Goal: Information Seeking & Learning: Learn about a topic

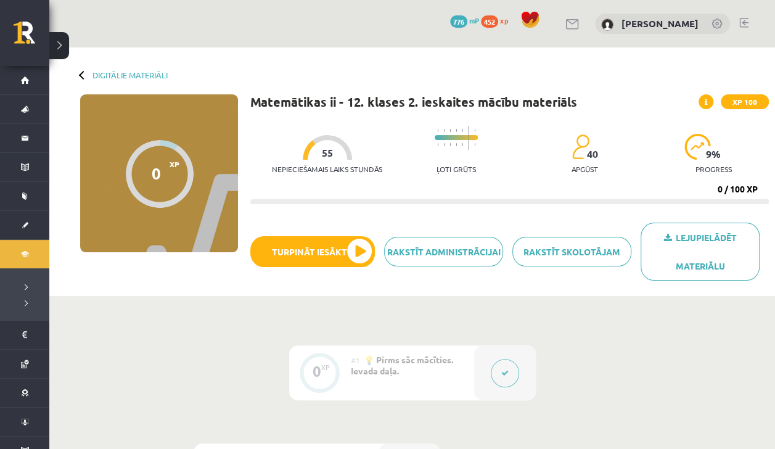
click at [17, 263] on link "Digitālie materiāli" at bounding box center [24, 254] width 49 height 28
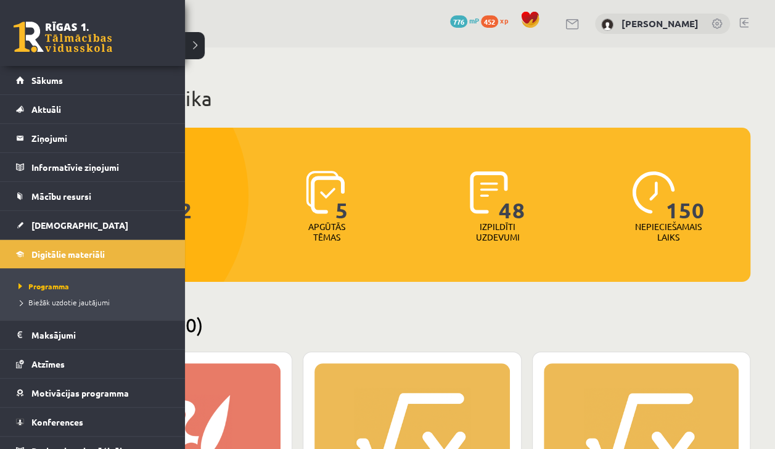
click at [128, 50] on div "0 Dāvanas 776 mP 452 xp" at bounding box center [92, 33] width 185 height 66
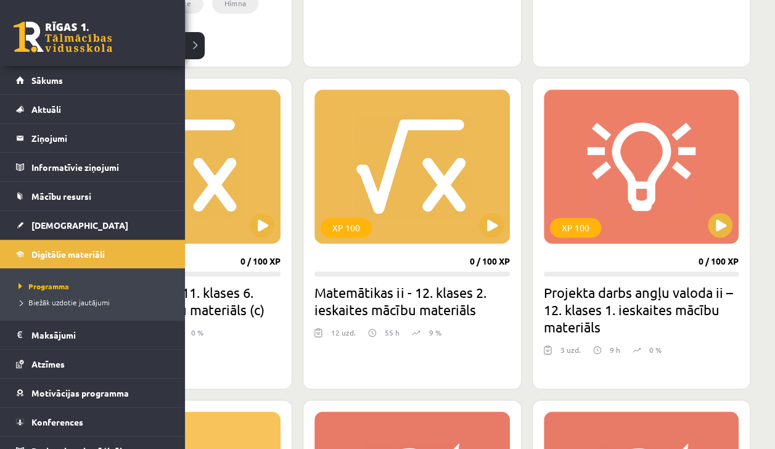
scroll to position [686, 0]
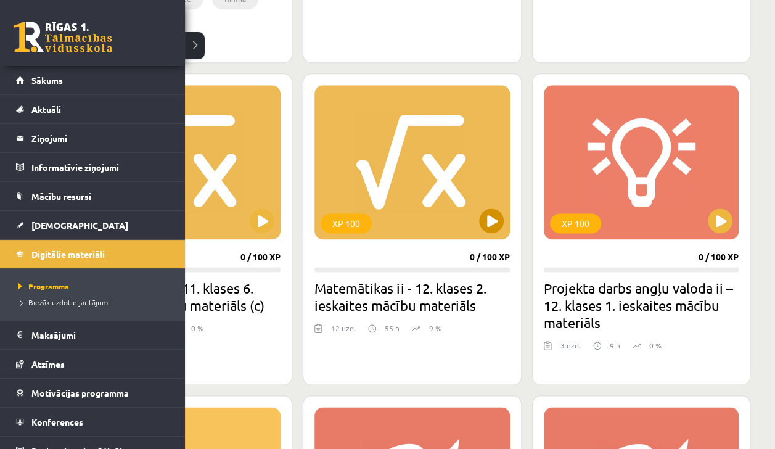
click at [491, 221] on button at bounding box center [491, 220] width 25 height 25
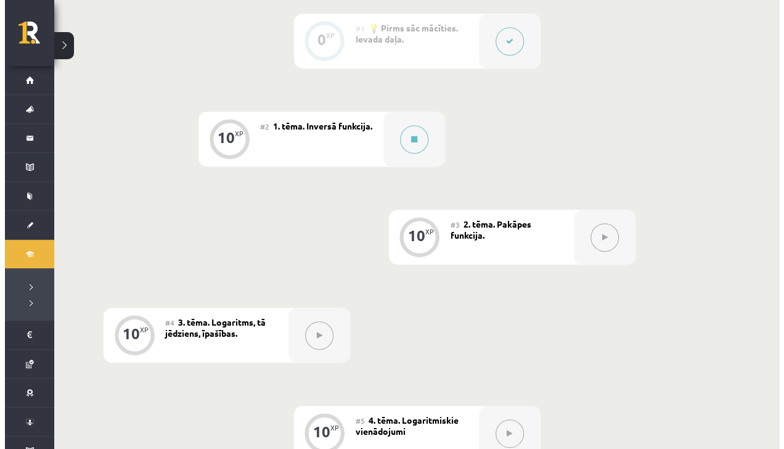
scroll to position [333, 0]
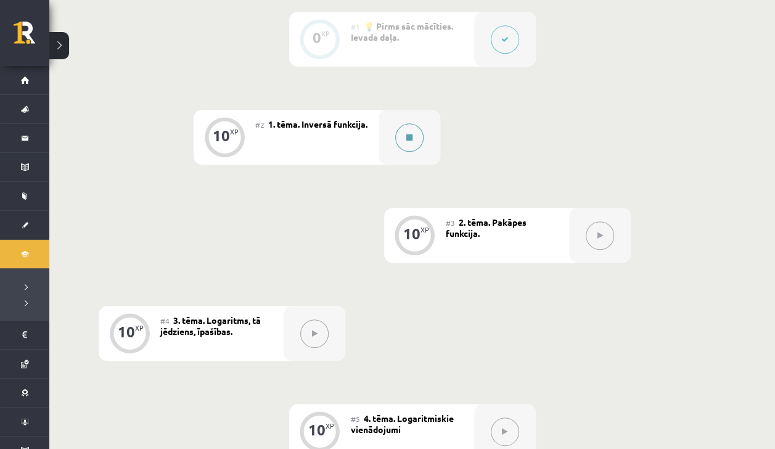
click at [422, 147] on div at bounding box center [409, 137] width 62 height 55
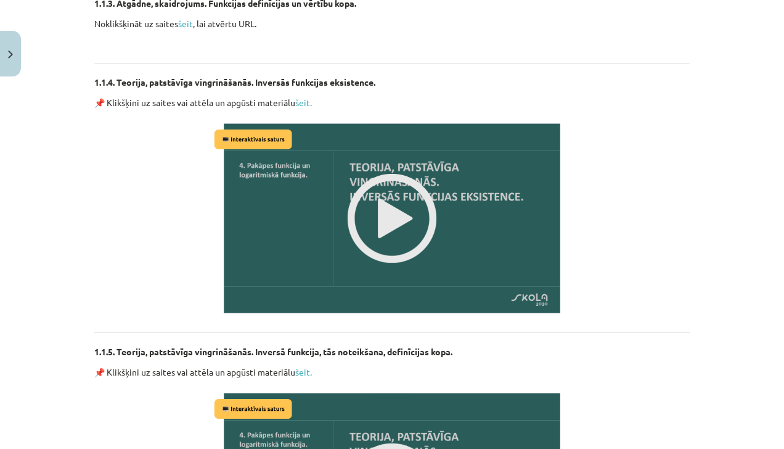
scroll to position [1218, 0]
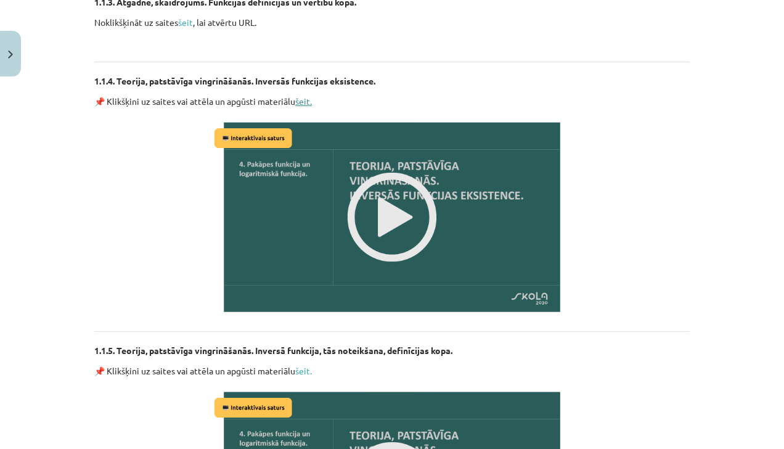
click at [295, 102] on link "šeit." at bounding box center [303, 101] width 17 height 11
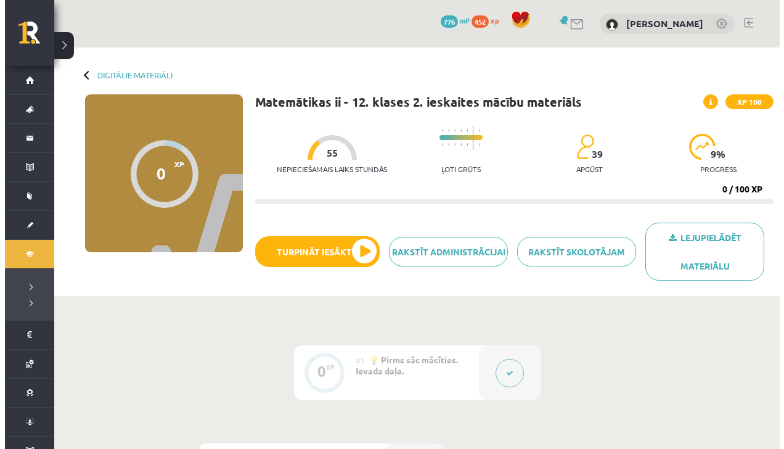
scroll to position [333, 0]
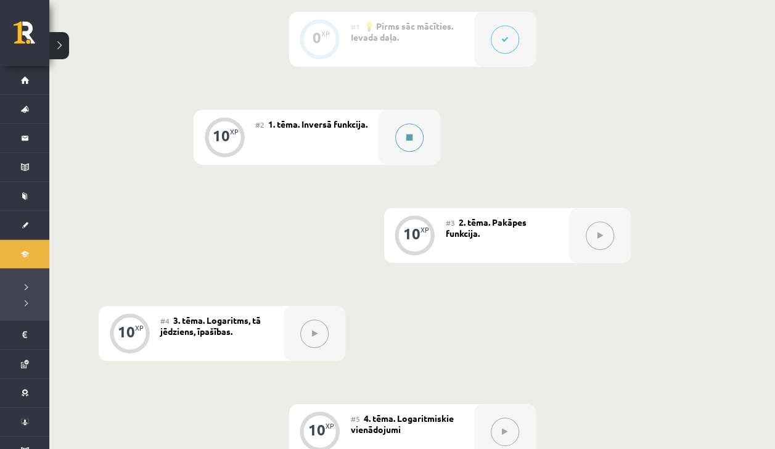
click at [423, 143] on div at bounding box center [409, 137] width 62 height 55
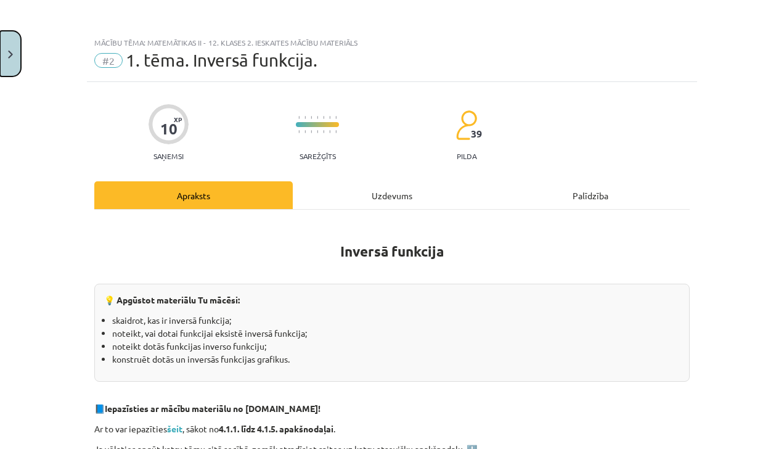
click at [10, 54] on img "Close" at bounding box center [10, 55] width 5 height 8
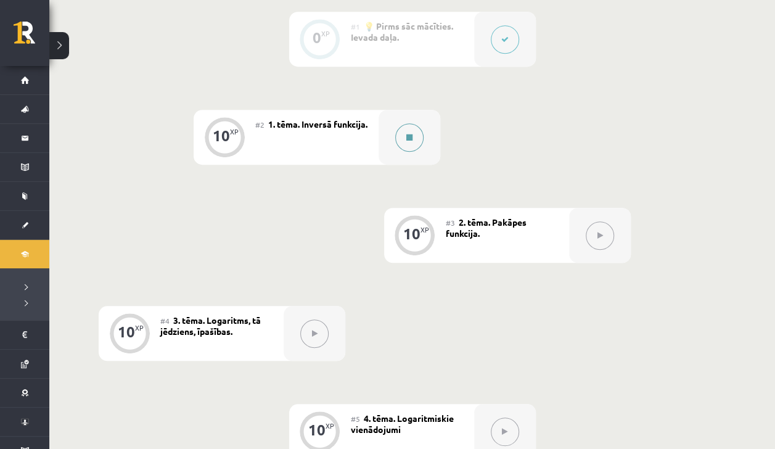
click at [407, 134] on icon at bounding box center [409, 137] width 6 height 7
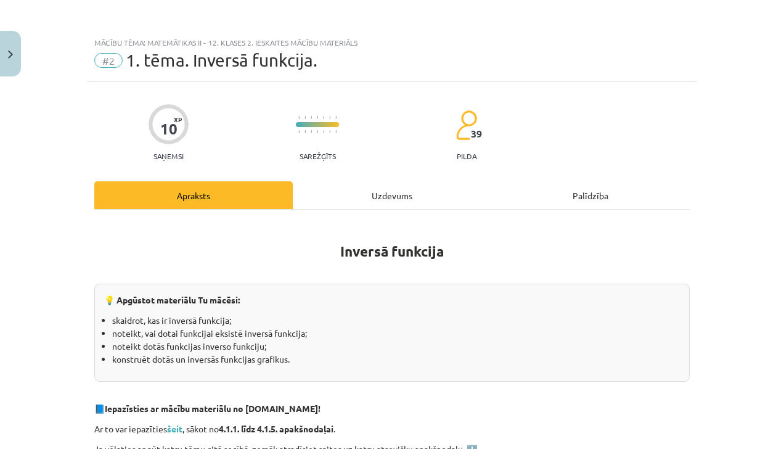
click at [59, 100] on div "Mācību tēma: Matemātikas ii - 12. klases 2. ieskaites mācību materiāls #2 1. tē…" at bounding box center [392, 224] width 784 height 449
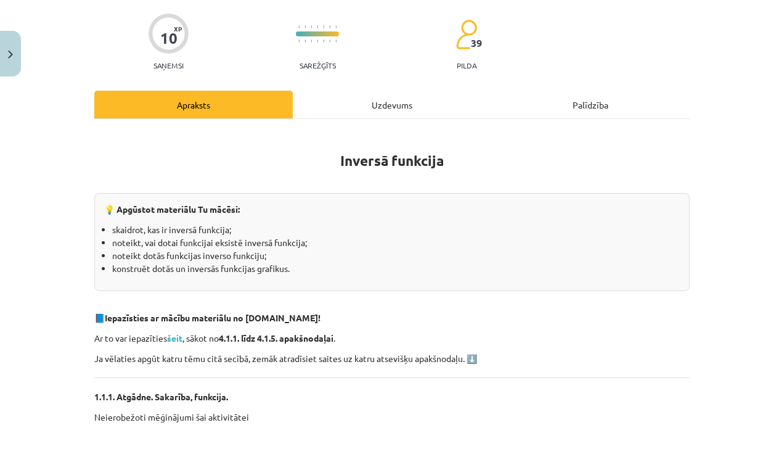
scroll to position [0, 0]
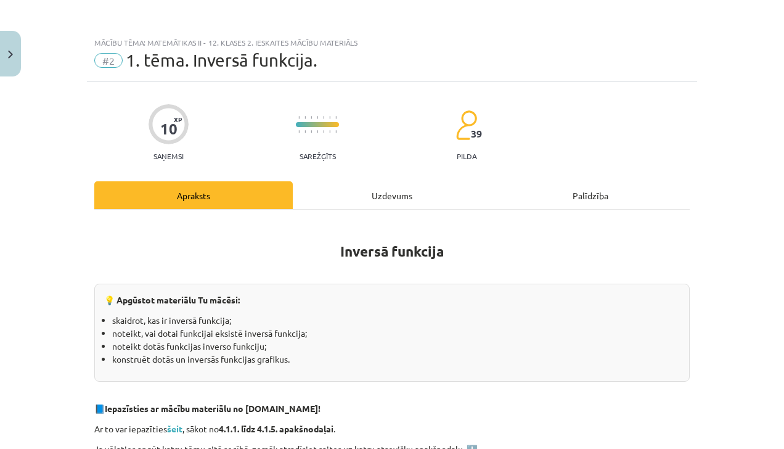
click at [330, 190] on div "Uzdevums" at bounding box center [392, 195] width 198 height 28
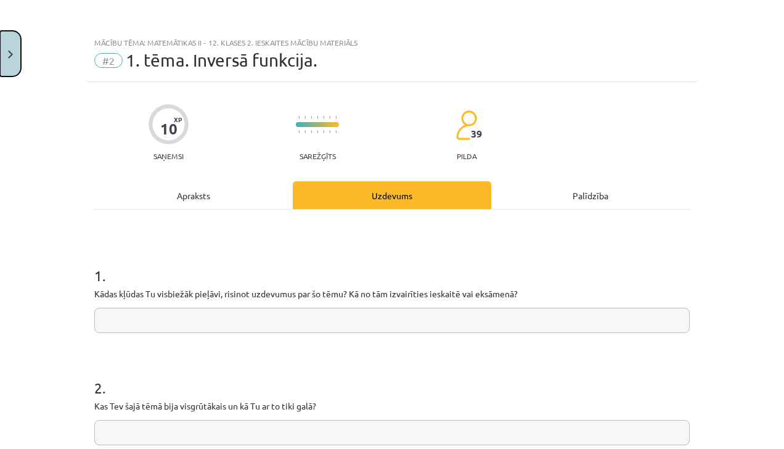
click at [10, 49] on button "Close" at bounding box center [10, 54] width 21 height 46
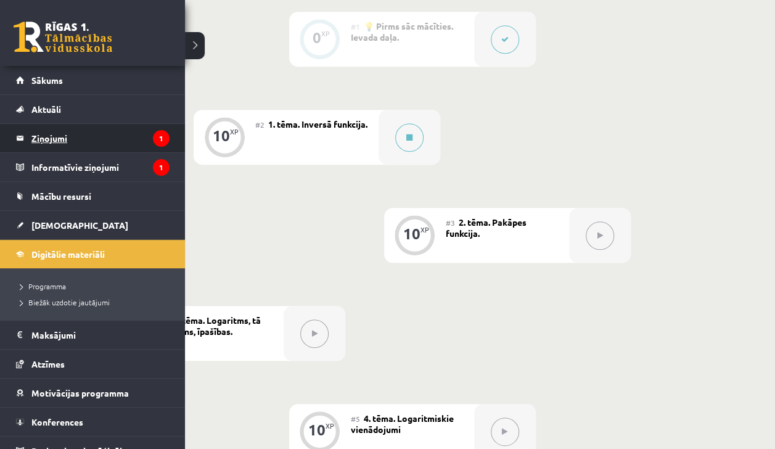
click at [100, 148] on legend "Ziņojumi 1" at bounding box center [100, 138] width 138 height 28
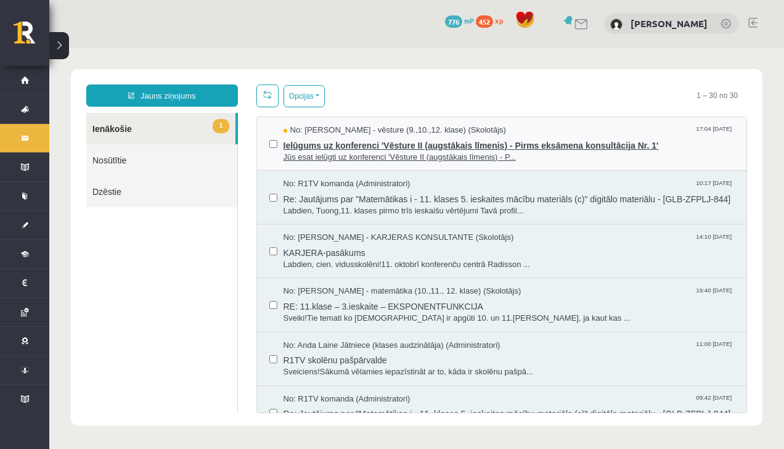
click at [305, 155] on span "Jūs esat ielūgti uz konferenci 'Vēsture II (augstākais līmenis) - P..." at bounding box center [509, 158] width 451 height 12
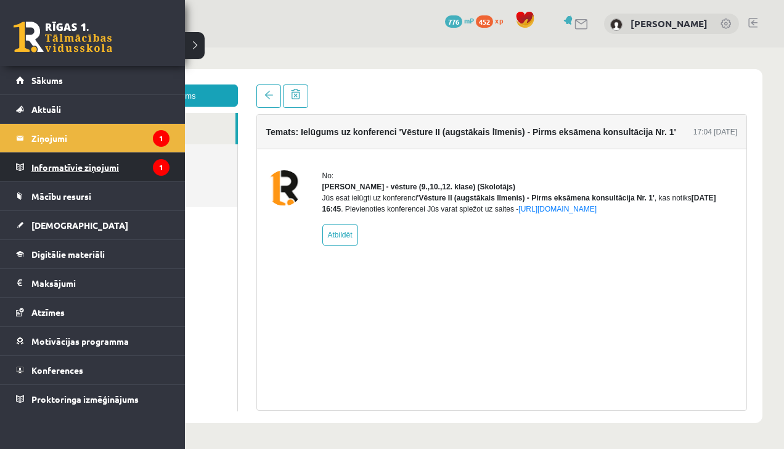
click at [49, 172] on legend "Informatīvie ziņojumi 1" at bounding box center [100, 167] width 138 height 28
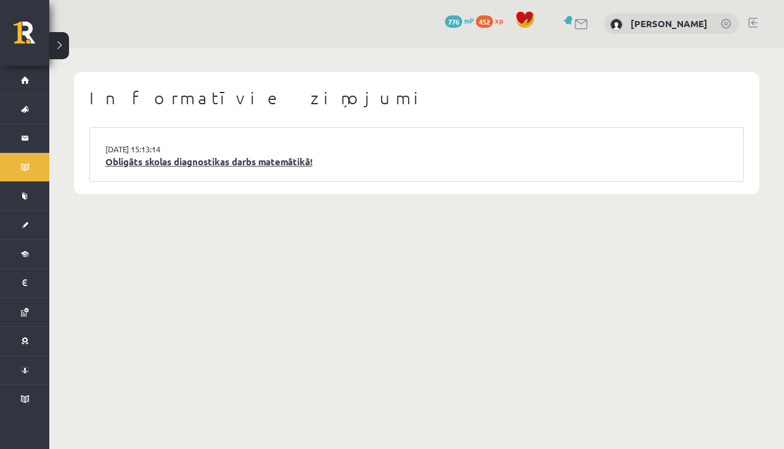
click at [108, 164] on link "Obligāts skolas diagnostikas darbs matemātikā!" at bounding box center [416, 162] width 623 height 14
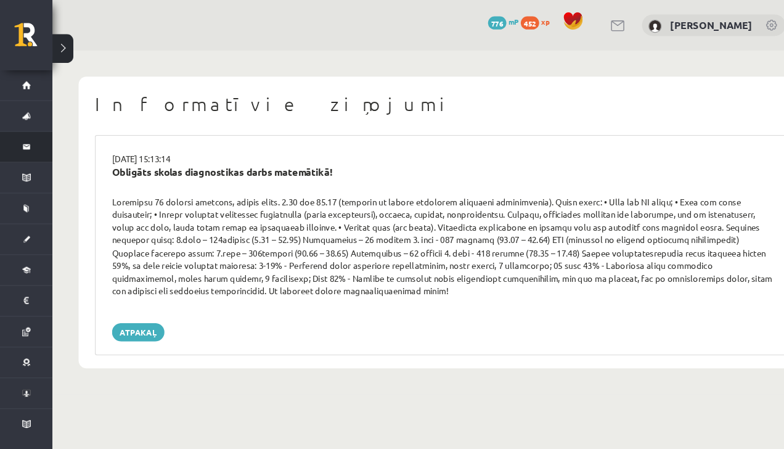
click at [20, 150] on link "Ziņojumi 0" at bounding box center [24, 138] width 49 height 28
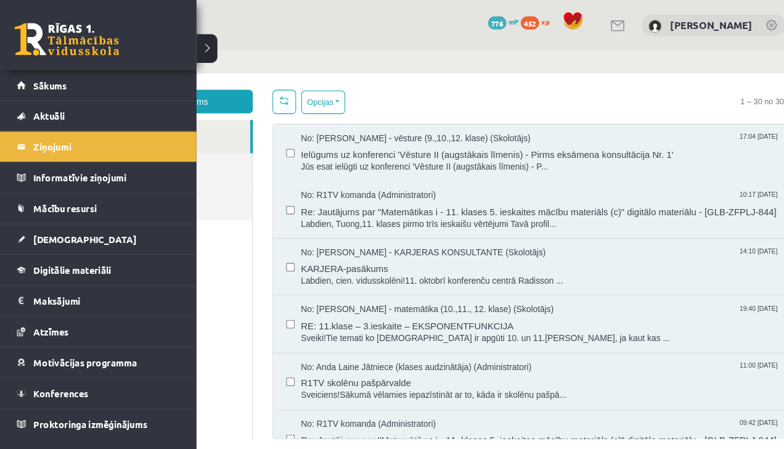
click at [202, 47] on iframe at bounding box center [416, 246] width 735 height 398
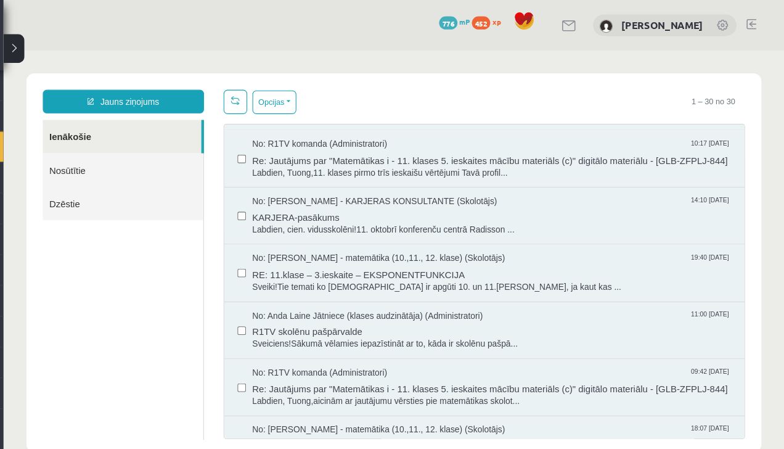
scroll to position [68, 0]
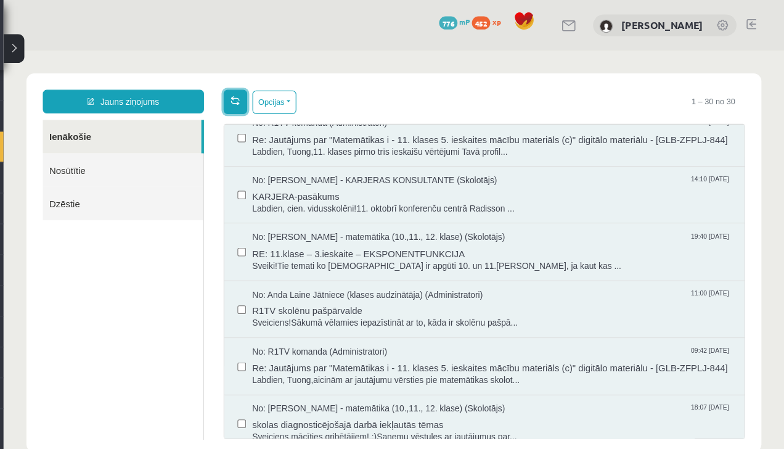
click at [218, 99] on span at bounding box center [221, 96] width 9 height 9
click at [243, 107] on button "Opcijas" at bounding box center [257, 99] width 41 height 22
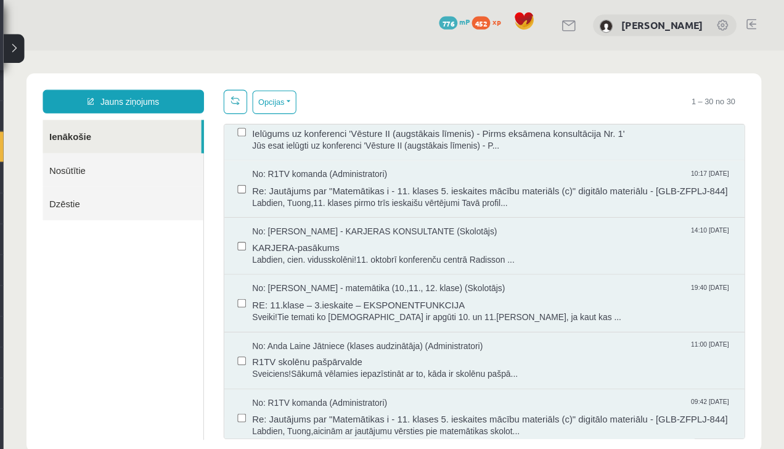
scroll to position [0, 0]
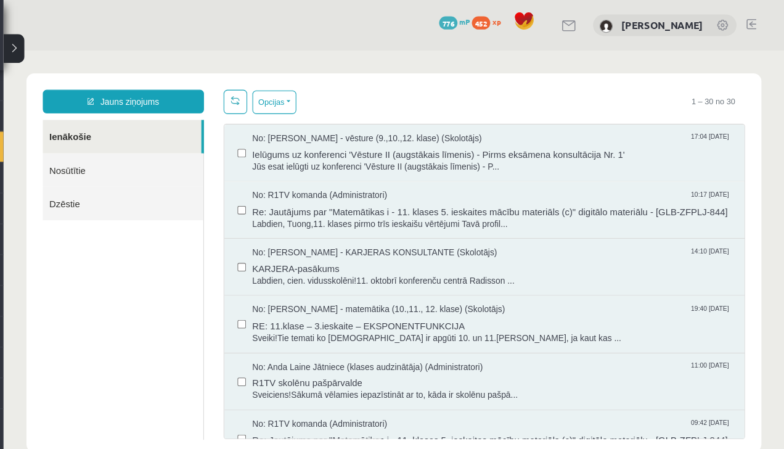
click at [133, 166] on link "Nosūtītie" at bounding box center [115, 162] width 151 height 31
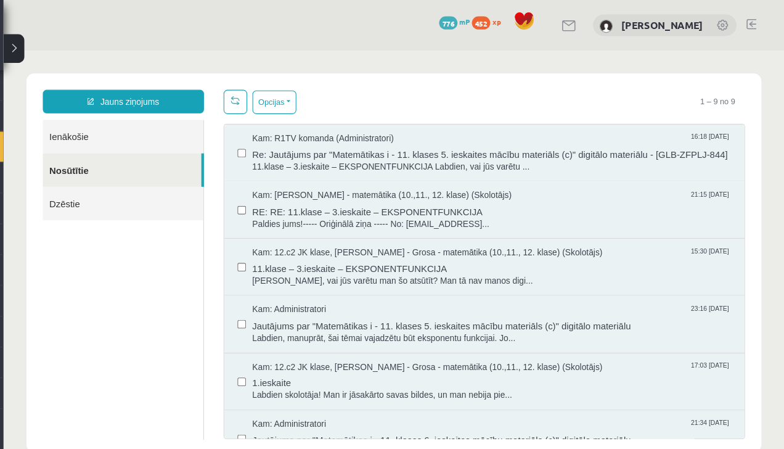
click at [91, 201] on link "Dzēstie" at bounding box center [115, 193] width 151 height 31
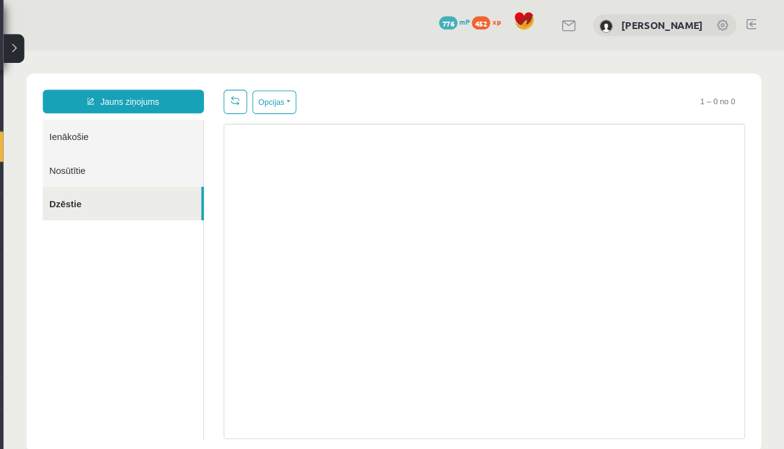
click at [69, 136] on link "Ienākošie" at bounding box center [115, 130] width 151 height 31
click at [68, 139] on link "Ienākošie" at bounding box center [115, 130] width 151 height 31
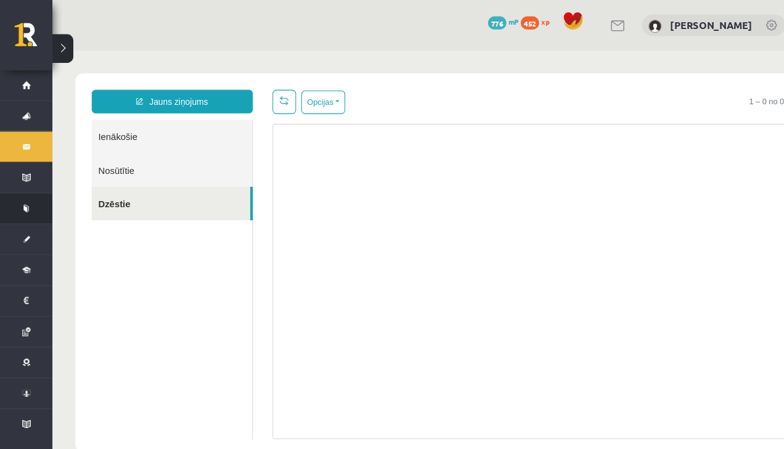
click at [20, 181] on li "Mācību resursi Publicētas konferences Pieslēgties Uzdevumiem Literatūras saraks…" at bounding box center [24, 196] width 49 height 30
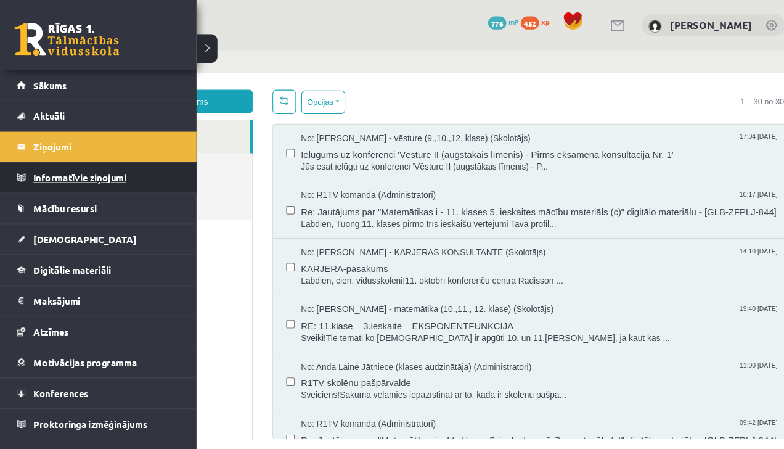
click at [30, 169] on link "Informatīvie ziņojumi 0" at bounding box center [92, 167] width 153 height 28
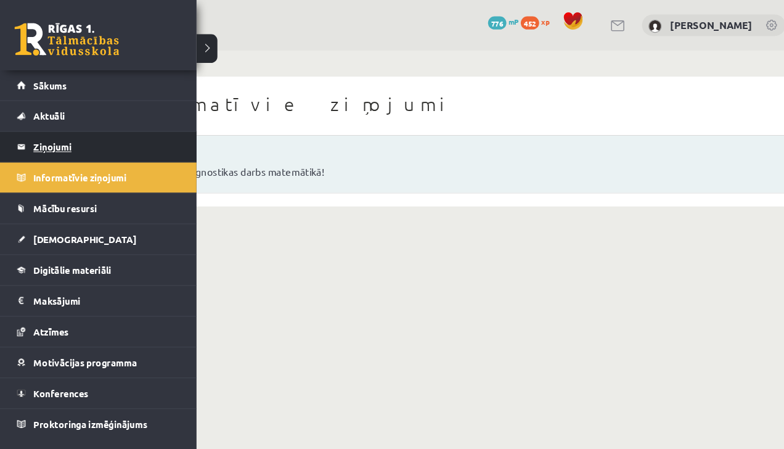
click at [30, 140] on link "Ziņojumi 0" at bounding box center [92, 138] width 153 height 28
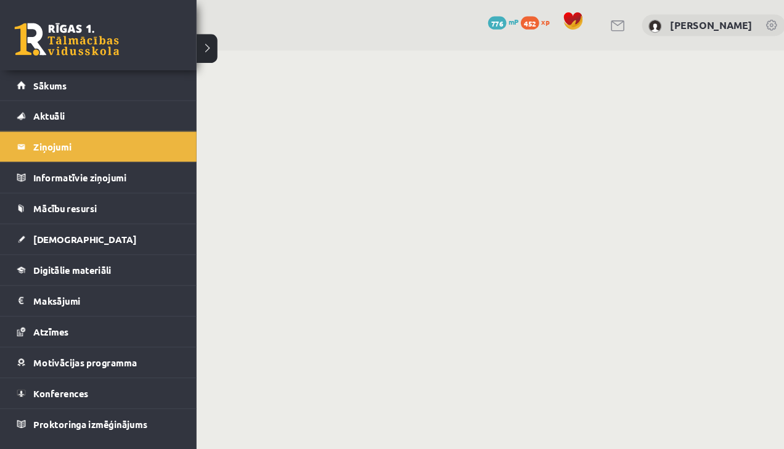
click at [198, 55] on iframe at bounding box center [416, 246] width 735 height 398
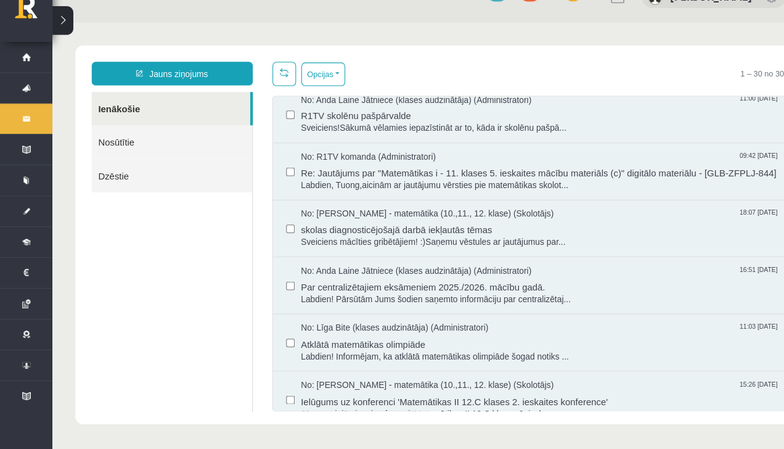
scroll to position [230, 0]
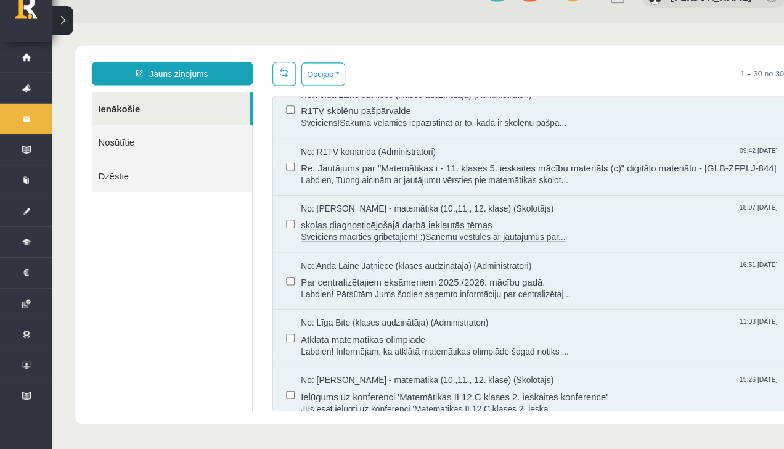
click at [634, 230] on span "Sveiciens mācīties gribētājiem! :)Saņemu vēstules ar jautājumus par..." at bounding box center [512, 224] width 451 height 12
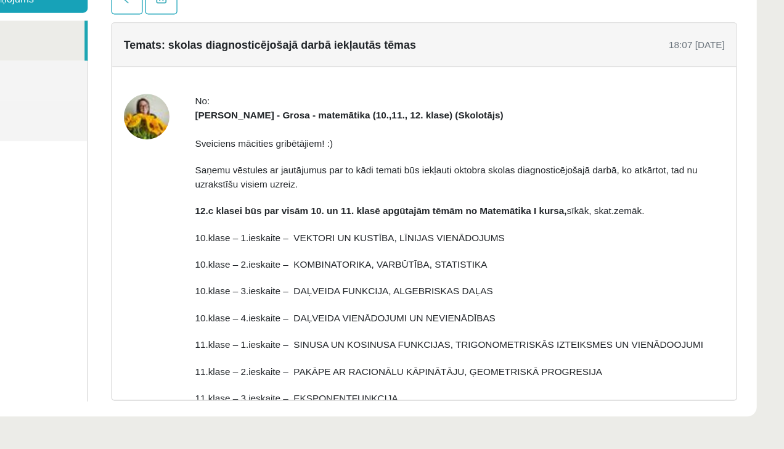
scroll to position [0, 0]
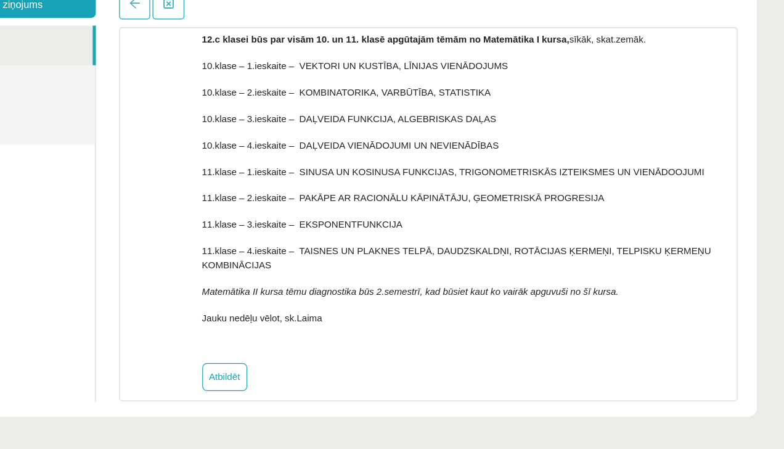
click at [536, 77] on p "10.klase – 3.ieskaite – DAĻVEIDA FUNKCIJA, ALGEBRISKAS DAĻAS" at bounding box center [338, 82] width 415 height 11
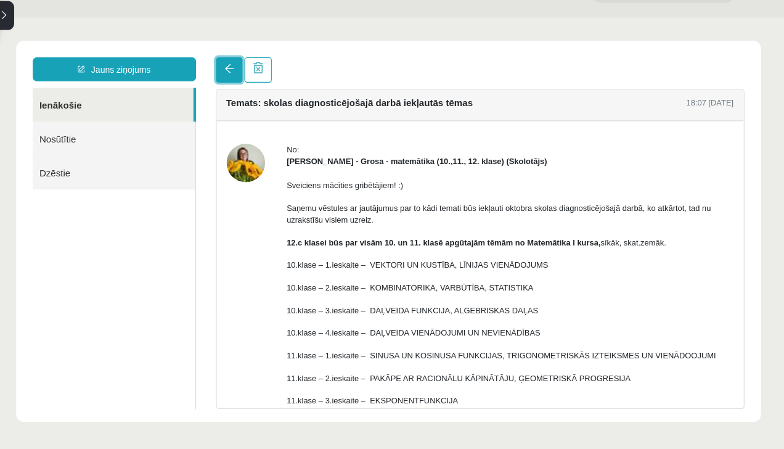
click at [208, 68] on span at bounding box center [212, 64] width 9 height 9
click at [212, 68] on span at bounding box center [212, 64] width 9 height 9
click at [116, 101] on link "Ienākošie" at bounding box center [104, 98] width 149 height 31
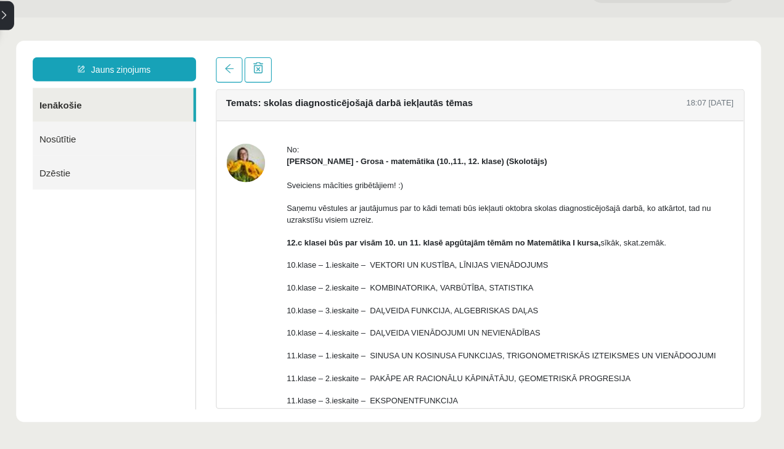
click at [105, 100] on link "Ienākošie" at bounding box center [104, 98] width 149 height 31
click at [82, 98] on link "Ienākošie" at bounding box center [104, 98] width 149 height 31
click at [61, 104] on link "Ienākošie" at bounding box center [104, 98] width 149 height 31
click at [72, 136] on link "Nosūtītie" at bounding box center [105, 129] width 151 height 31
click at [62, 137] on link "Nosūtītie" at bounding box center [105, 129] width 151 height 31
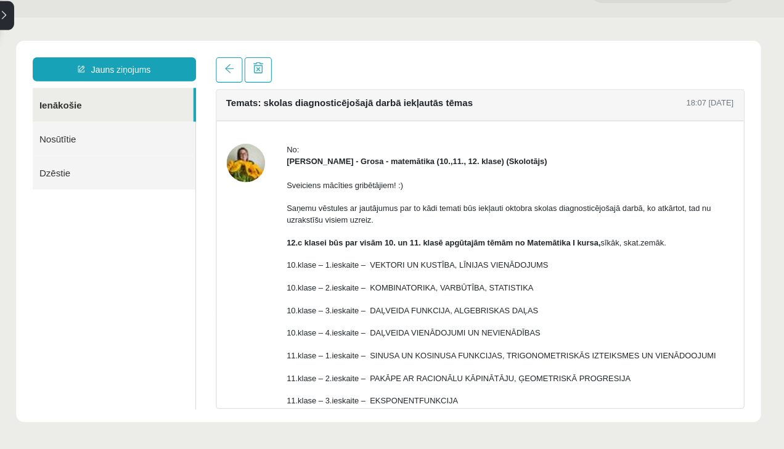
click at [54, 95] on link "Ienākošie" at bounding box center [104, 98] width 149 height 31
click at [51, 97] on link "Ienākošie" at bounding box center [104, 98] width 149 height 31
click at [52, 99] on link "Ienākošie" at bounding box center [104, 98] width 149 height 31
click at [50, 100] on link "Ienākošie" at bounding box center [104, 98] width 149 height 31
click at [47, 94] on link "Ienākošie" at bounding box center [104, 98] width 149 height 31
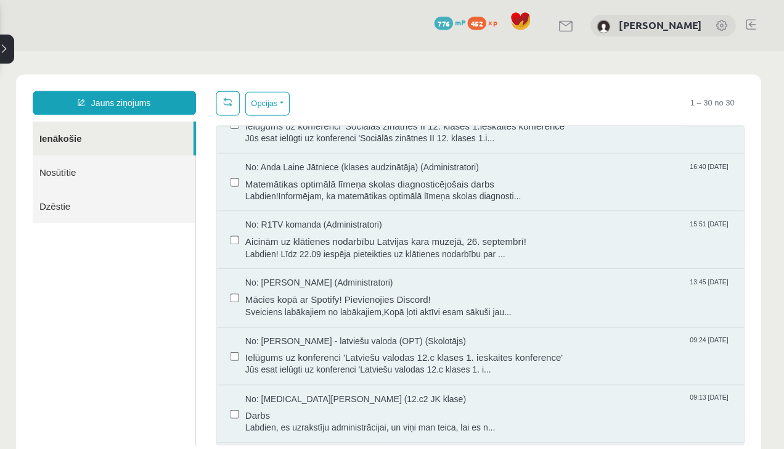
scroll to position [901, 0]
click at [608, 179] on span "Matemātikas optimālā līmeņa skolas diagnosticējošais darbs" at bounding box center [452, 170] width 451 height 15
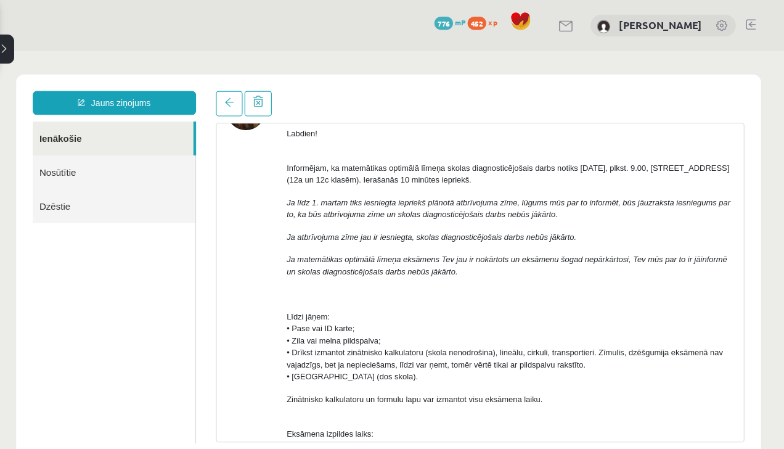
scroll to position [86, 0]
click at [484, 257] on p "Ja matemātikas optimālā līmeņa eksāmens Tev jau ir nokārtots un eksāmenu šogad …" at bounding box center [473, 249] width 415 height 22
click at [615, 218] on p "Ja atbrīvojuma zīme jau ir iesniegta, skolas diagnosticējošais darbs nebūs jākā…" at bounding box center [473, 222] width 415 height 11
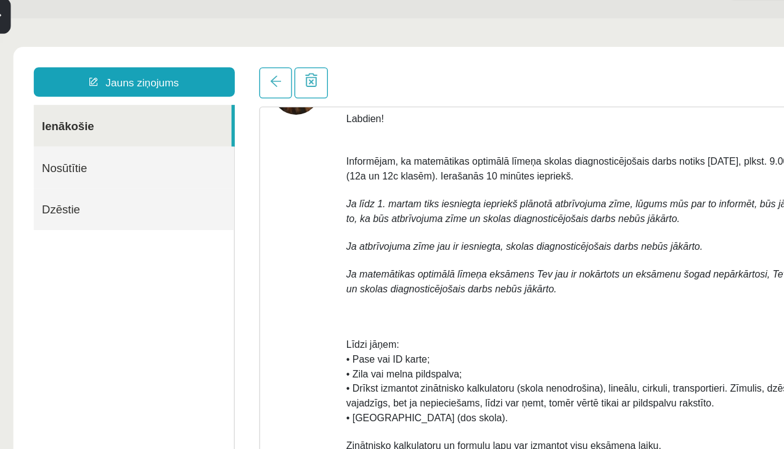
click at [53, 135] on link "Nosūtītie" at bounding box center [97, 130] width 151 height 31
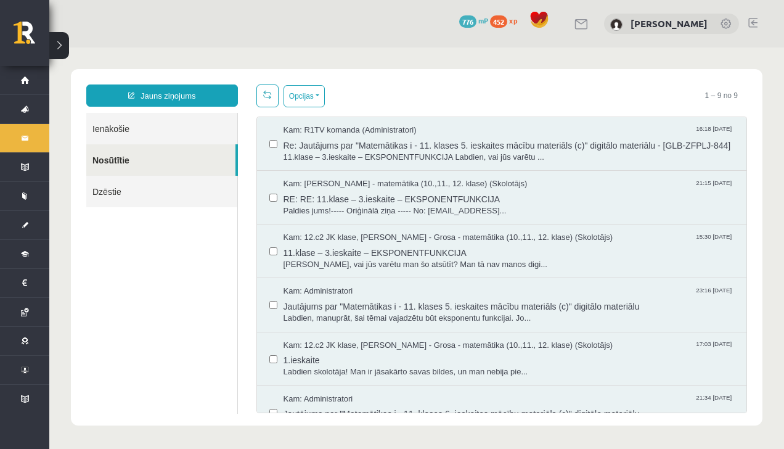
scroll to position [0, 0]
click at [23, 195] on link "Mācību resursi" at bounding box center [24, 196] width 49 height 28
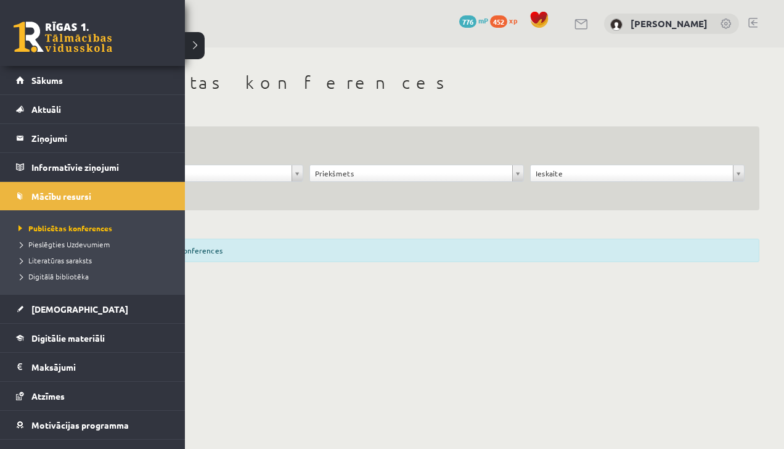
click at [697, 254] on div "Izvēlies filtrus, lai apskatītu konferences" at bounding box center [416, 250] width 685 height 23
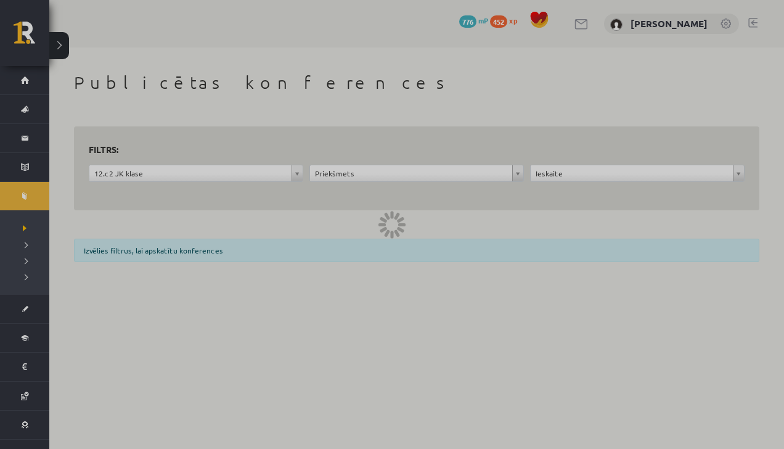
click at [483, 178] on div at bounding box center [392, 224] width 784 height 449
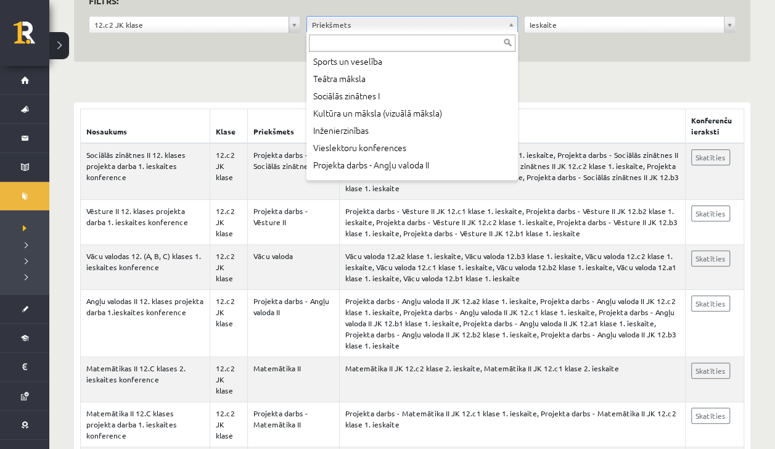
scroll to position [423, 0]
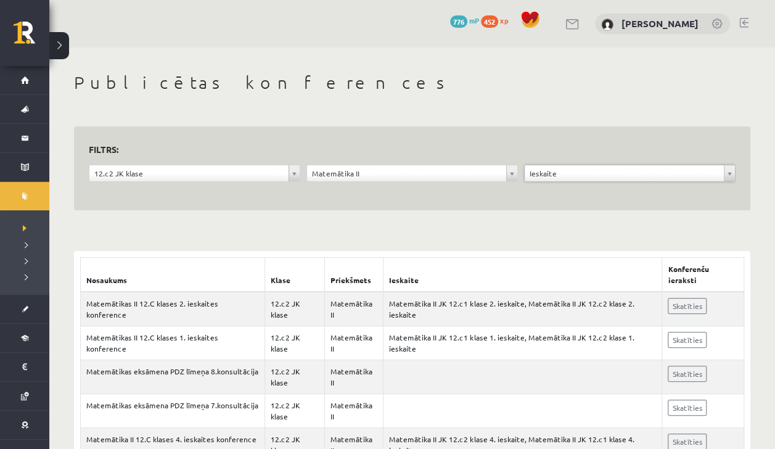
scroll to position [105, 0]
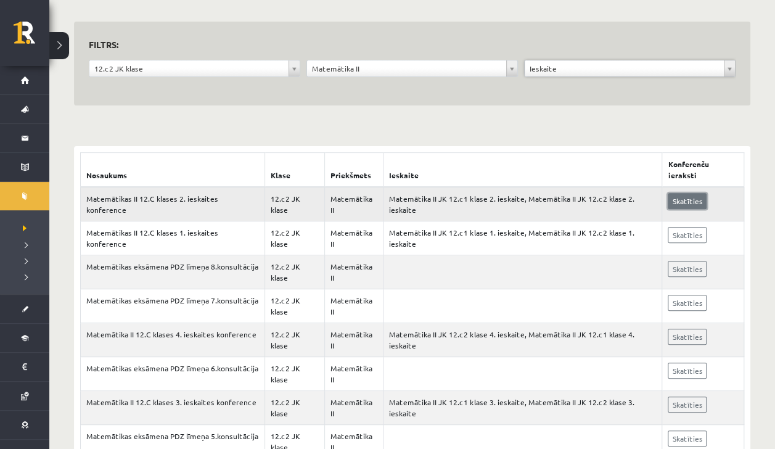
click at [692, 193] on link "Skatīties" at bounding box center [687, 201] width 39 height 16
click at [12, 345] on li "Digitālie materiāli Programma Biežāk uzdotie jautājumi" at bounding box center [24, 338] width 49 height 30
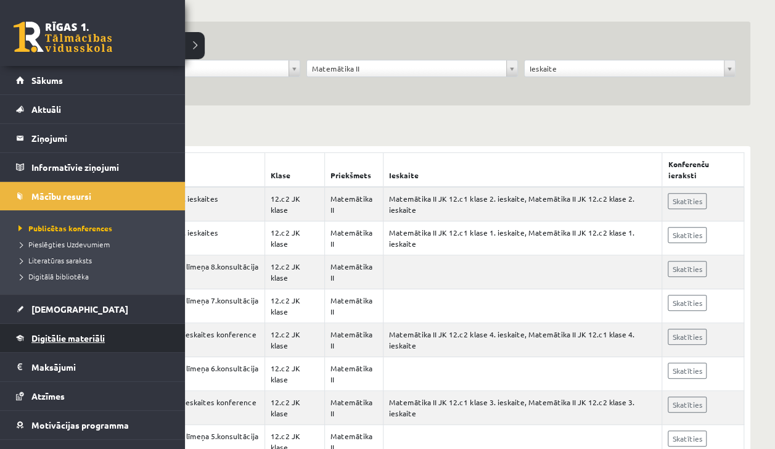
click at [46, 339] on span "Digitālie materiāli" at bounding box center [67, 337] width 73 height 11
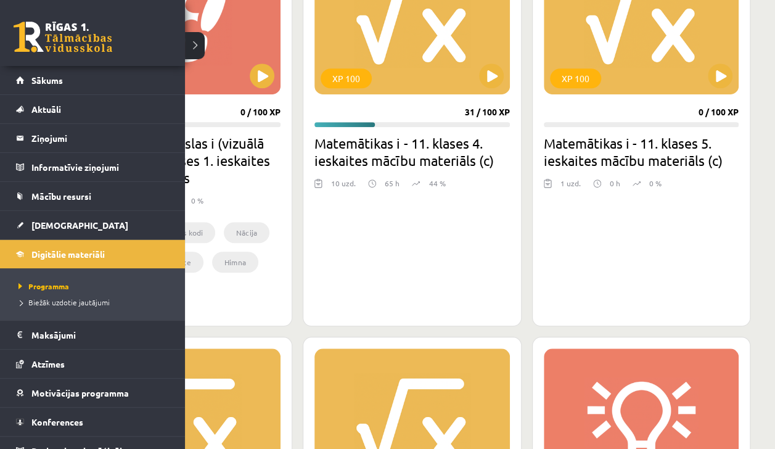
click at [197, 48] on div "XP 100" at bounding box center [183, 17] width 195 height 154
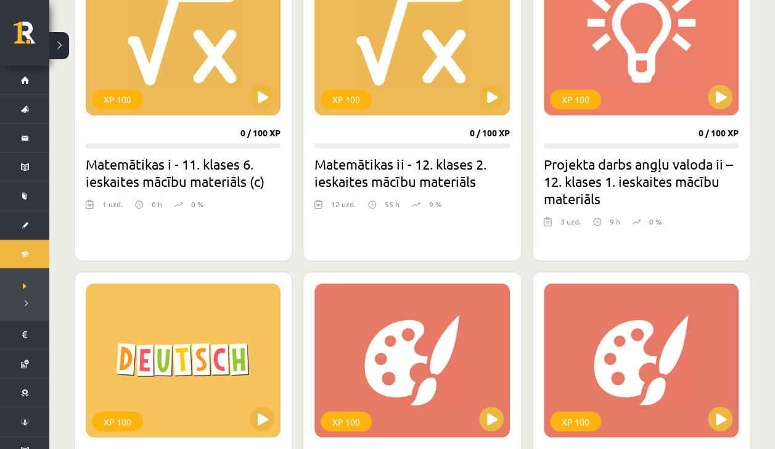
scroll to position [809, 0]
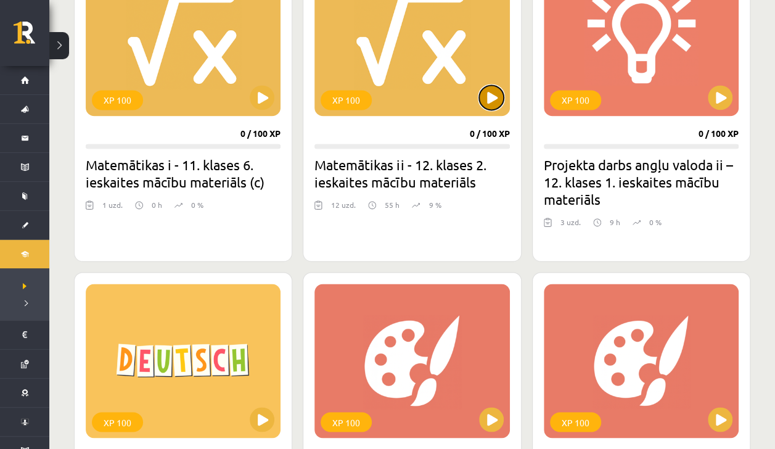
click at [492, 93] on button at bounding box center [491, 97] width 25 height 25
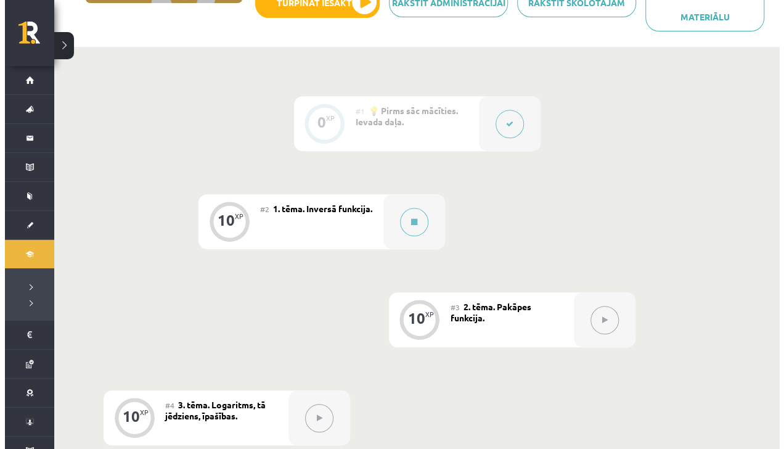
scroll to position [260, 0]
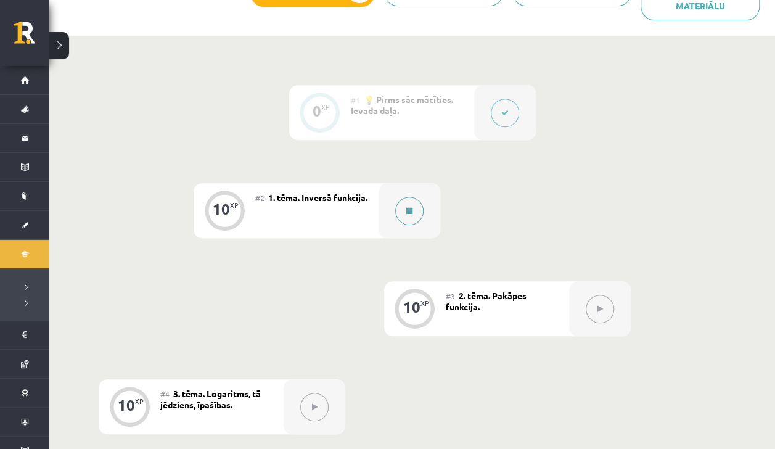
click at [423, 220] on div at bounding box center [409, 210] width 62 height 55
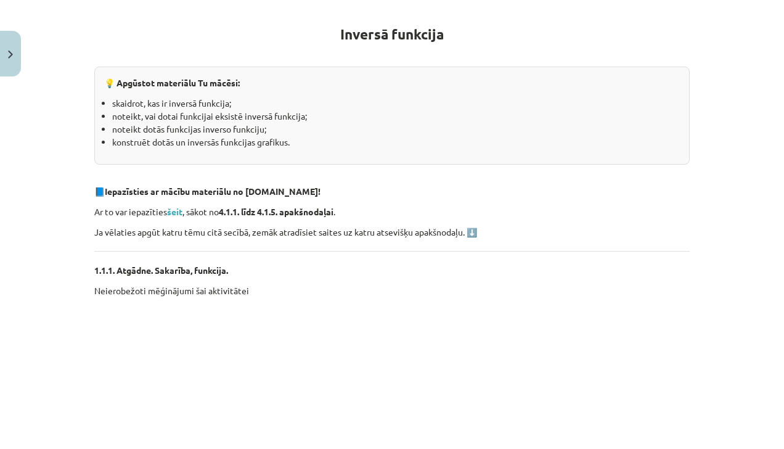
scroll to position [218, 0]
click at [170, 212] on strong "šeit" at bounding box center [174, 210] width 15 height 11
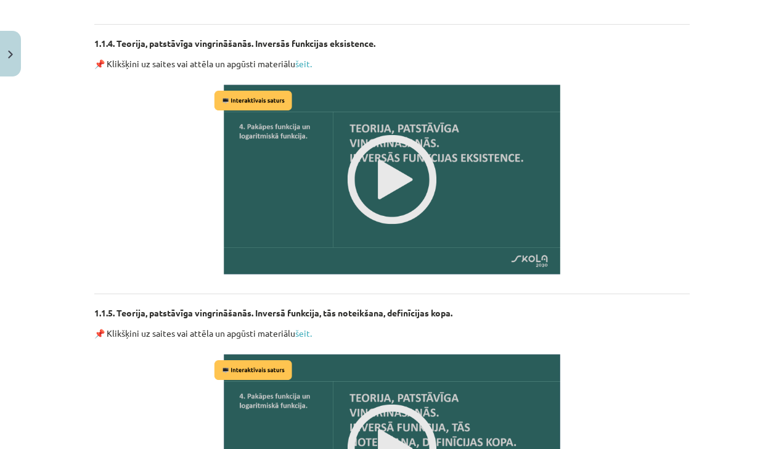
scroll to position [1548, 0]
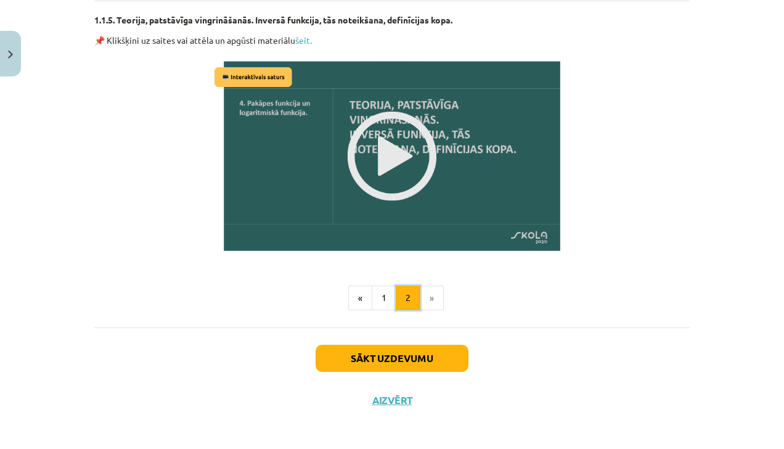
click at [396, 295] on button "2" at bounding box center [408, 297] width 25 height 25
click at [379, 296] on button "1" at bounding box center [384, 297] width 25 height 25
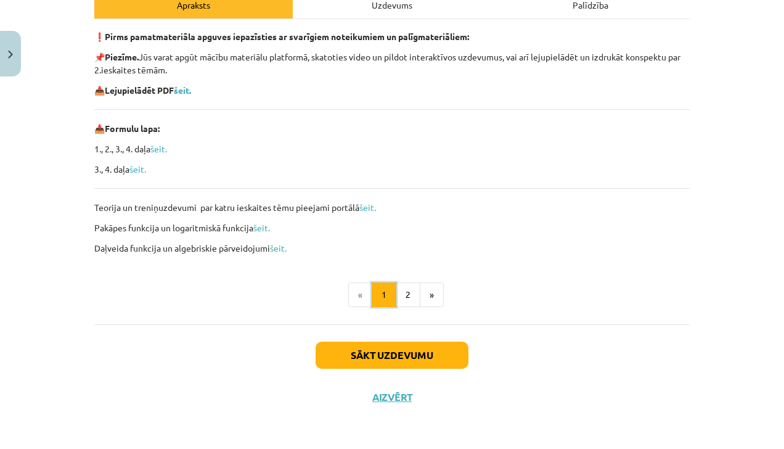
scroll to position [189, 0]
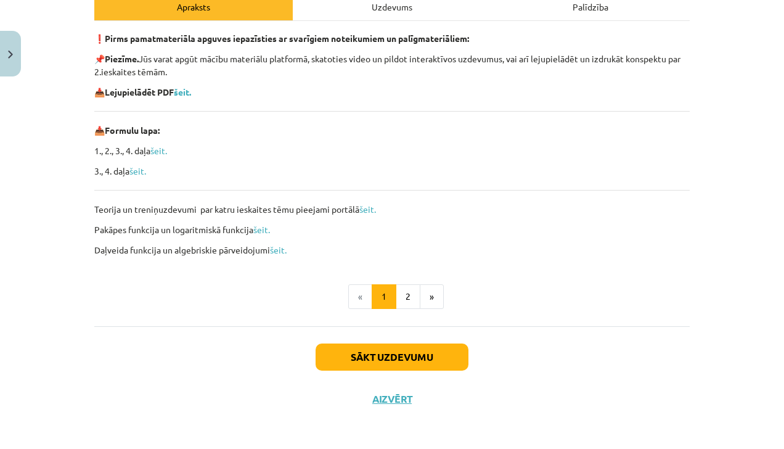
click at [182, 99] on div "❗ Pirms pamatmateriāla apguves iepazīsties ar svarīgiem noteikumiem un palīgmat…" at bounding box center [391, 144] width 595 height 224
click at [185, 92] on b "šeit." at bounding box center [182, 91] width 17 height 11
click at [375, 223] on p "Pakāpes funkcija un logaritmiskā funkcija šeit." at bounding box center [391, 229] width 595 height 13
